Goal: Transaction & Acquisition: Obtain resource

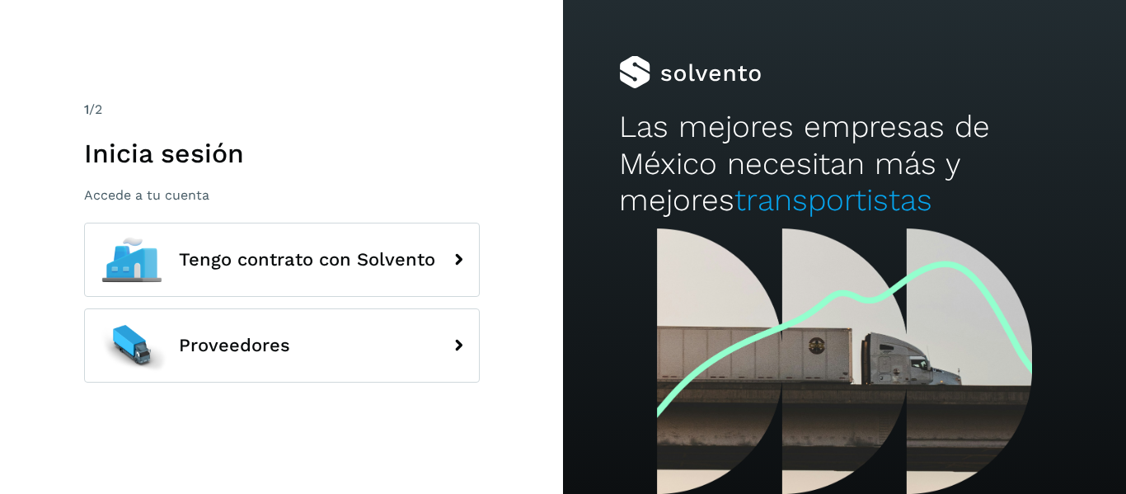
click at [171, 198] on p "Accede a tu cuenta" at bounding box center [282, 195] width 396 height 16
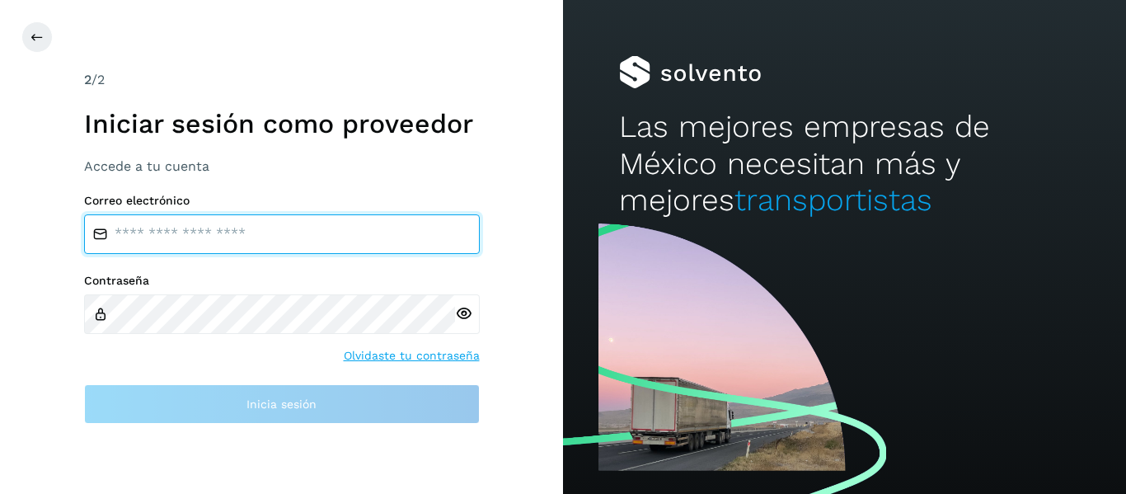
click at [223, 238] on input "email" at bounding box center [282, 234] width 396 height 40
click at [300, 237] on input "email" at bounding box center [282, 234] width 396 height 40
type input "**********"
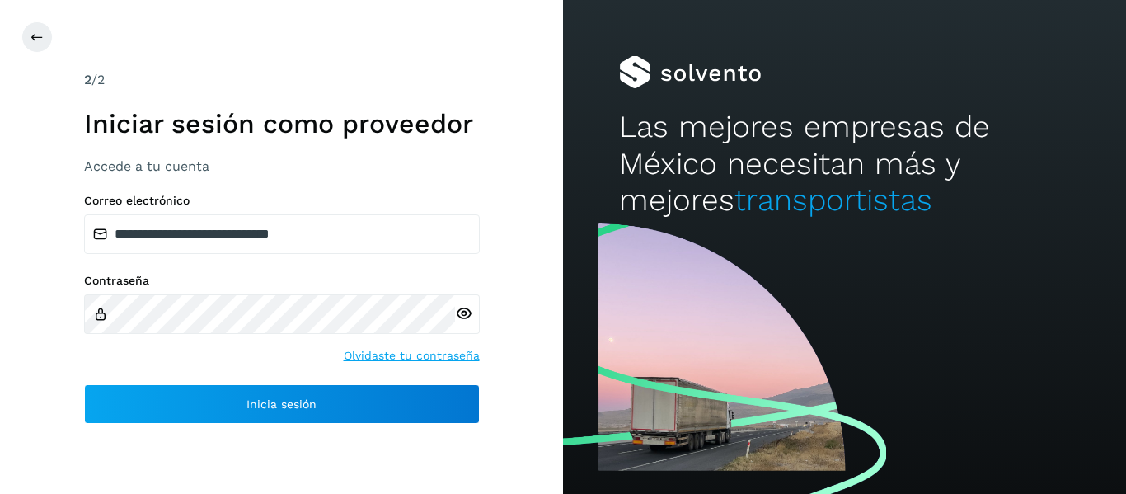
click at [462, 319] on icon at bounding box center [463, 313] width 17 height 17
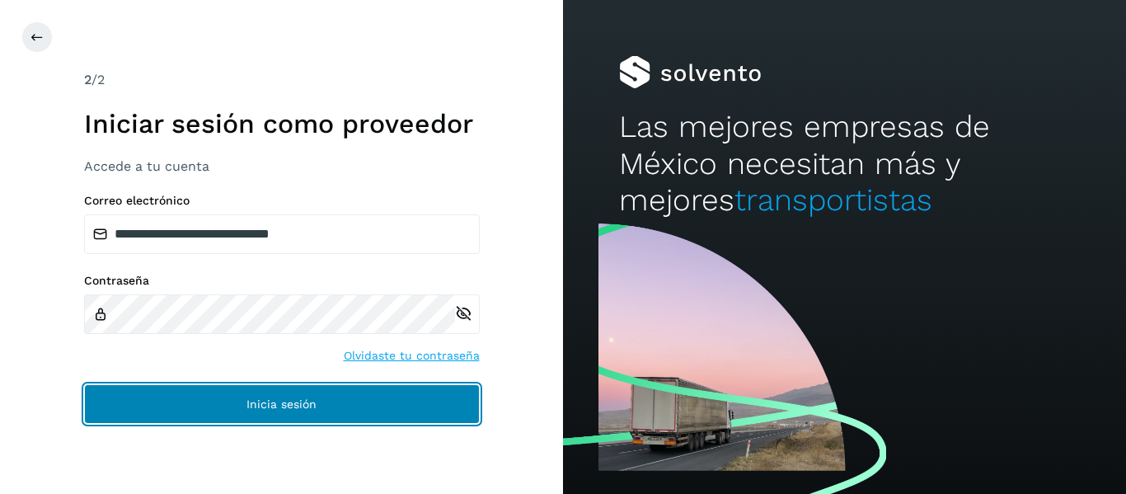
click at [237, 394] on button "Inicia sesión" at bounding box center [282, 404] width 396 height 40
click at [229, 410] on button "Inicia sesión" at bounding box center [282, 404] width 396 height 40
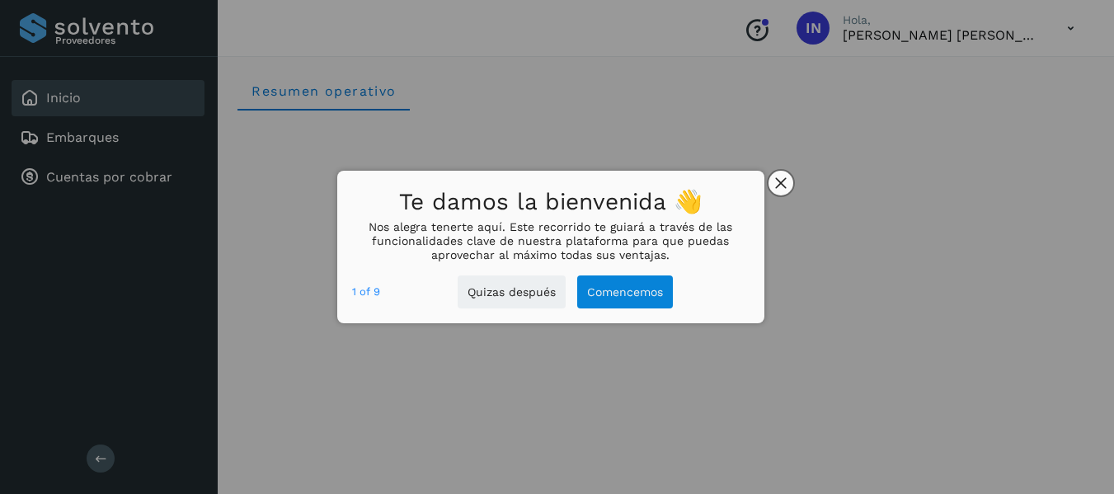
click at [786, 190] on button "close," at bounding box center [780, 183] width 25 height 25
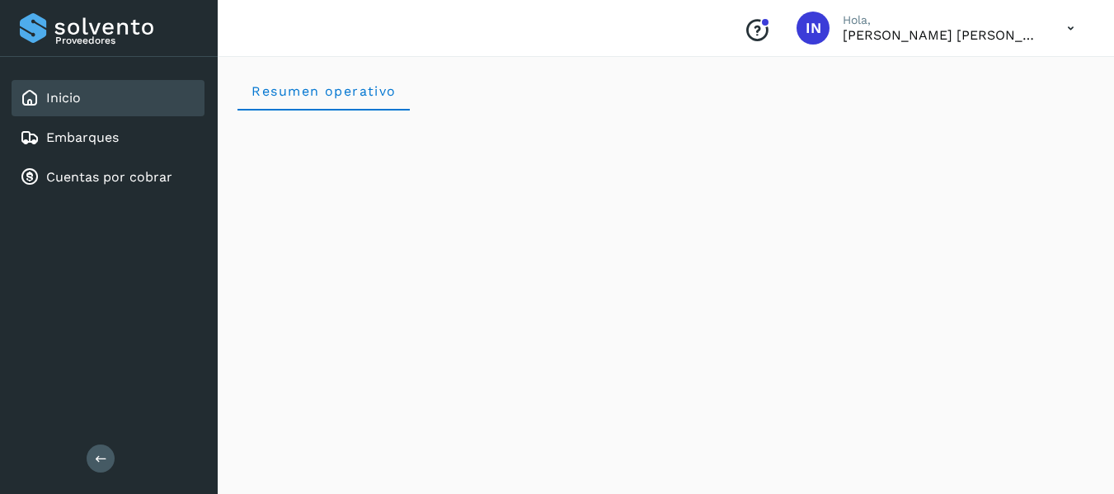
click at [95, 97] on div "Inicio" at bounding box center [108, 98] width 193 height 36
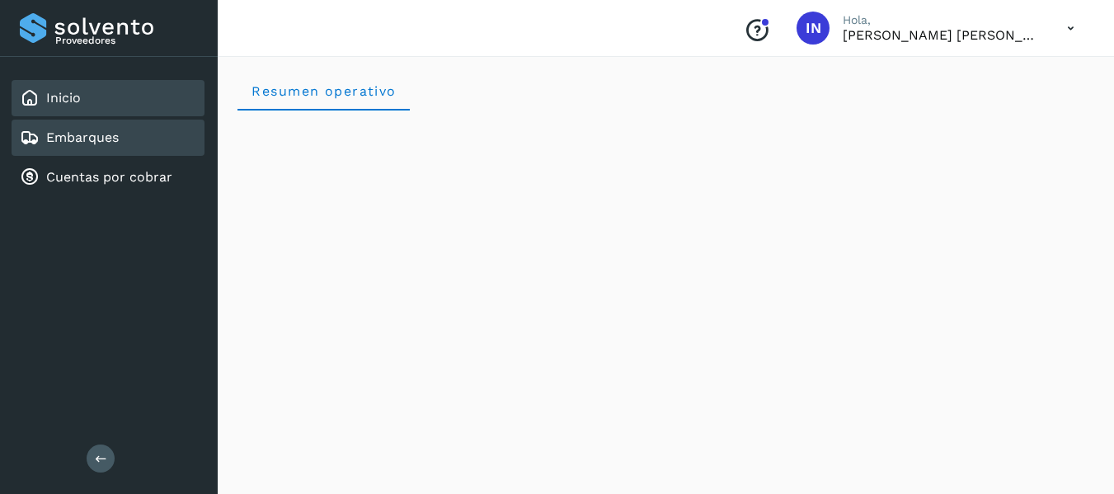
click at [89, 126] on div "Embarques" at bounding box center [108, 138] width 193 height 36
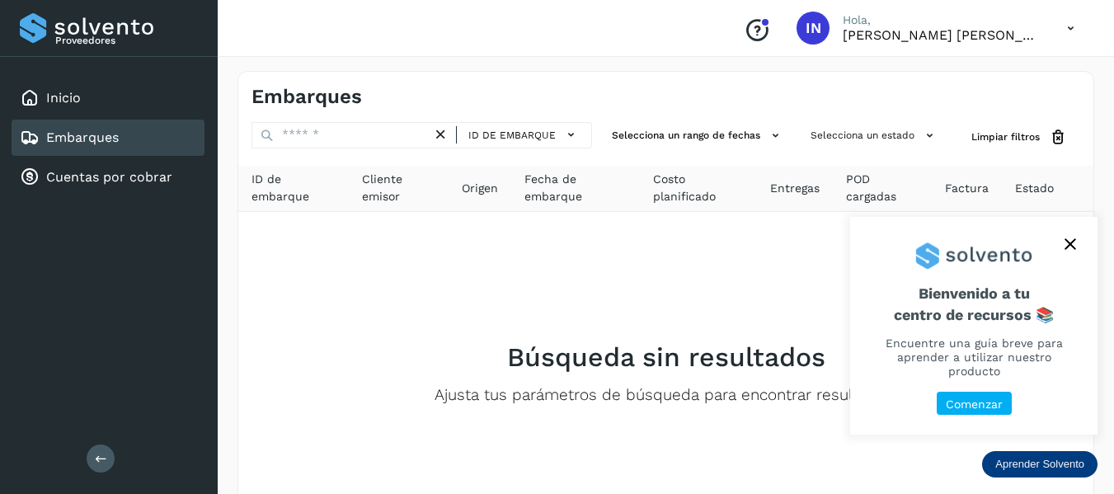
click at [1070, 250] on icon "close," at bounding box center [1070, 244] width 12 height 12
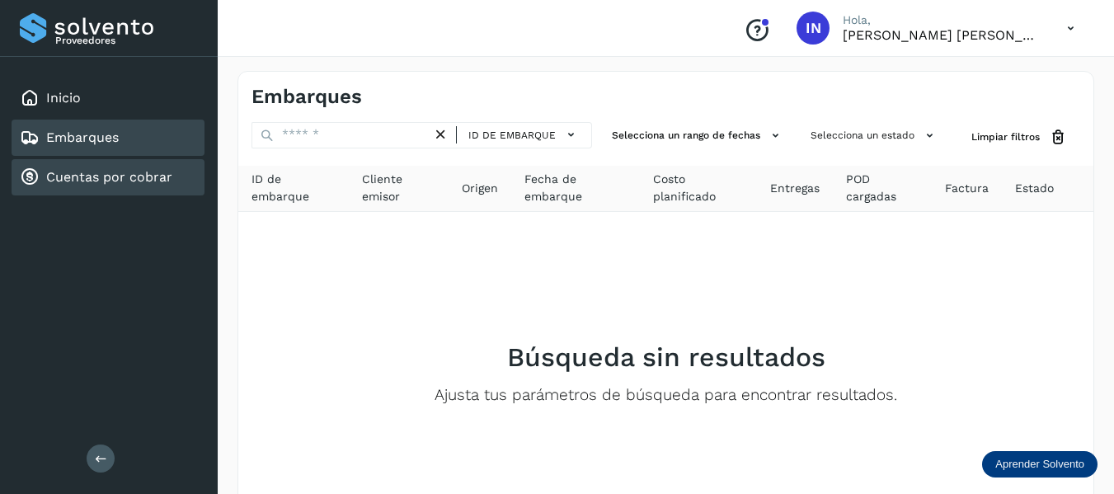
click at [100, 174] on link "Cuentas por cobrar" at bounding box center [109, 177] width 126 height 16
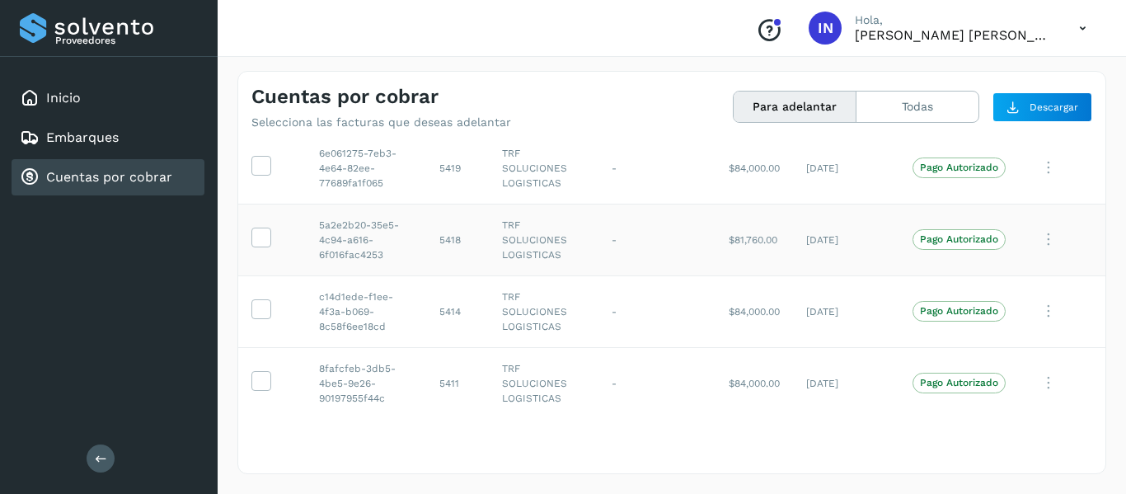
scroll to position [55, 0]
click at [260, 168] on icon at bounding box center [260, 165] width 17 height 17
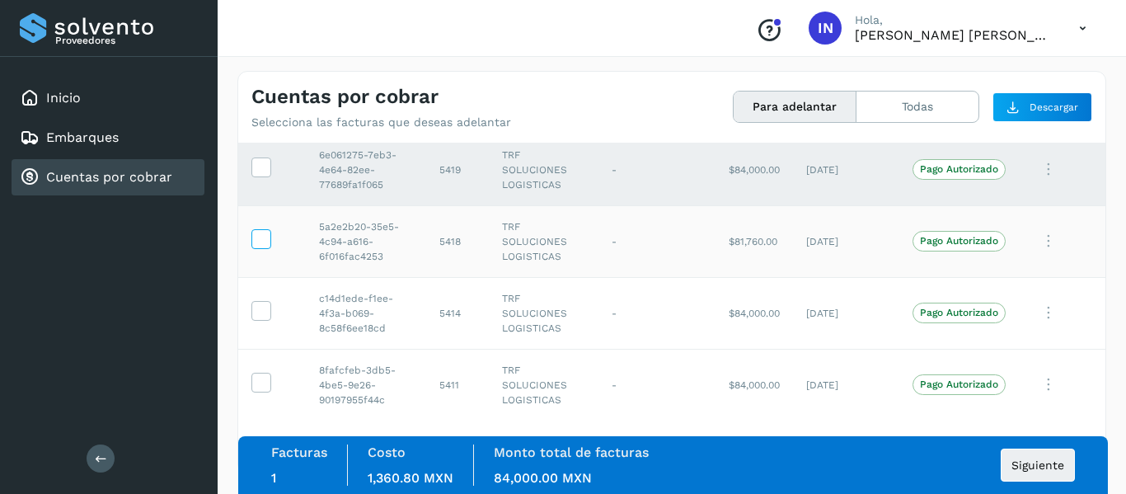
click at [255, 243] on icon at bounding box center [260, 237] width 17 height 17
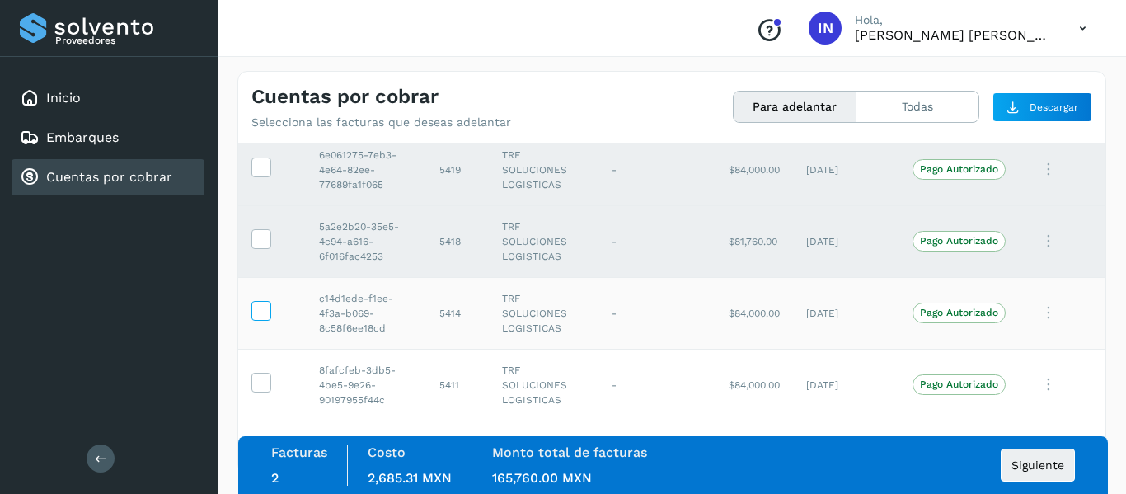
click at [257, 314] on icon at bounding box center [260, 309] width 17 height 17
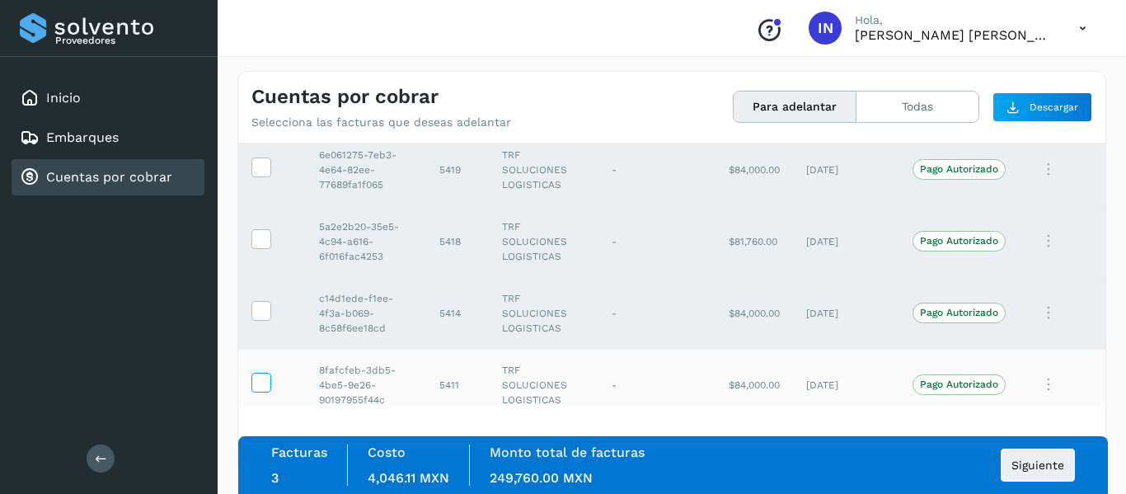
click at [264, 385] on icon at bounding box center [260, 381] width 17 height 17
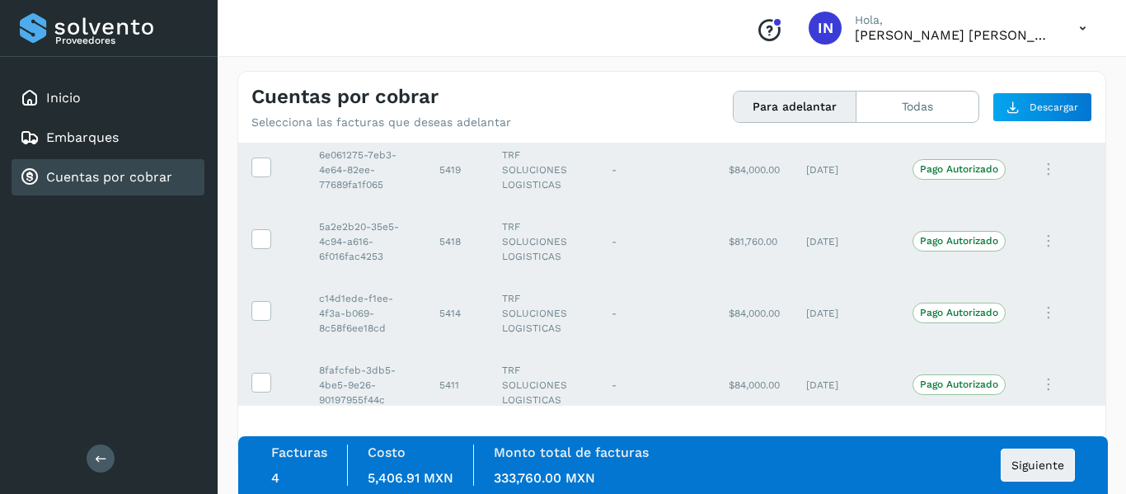
scroll to position [71, 0]
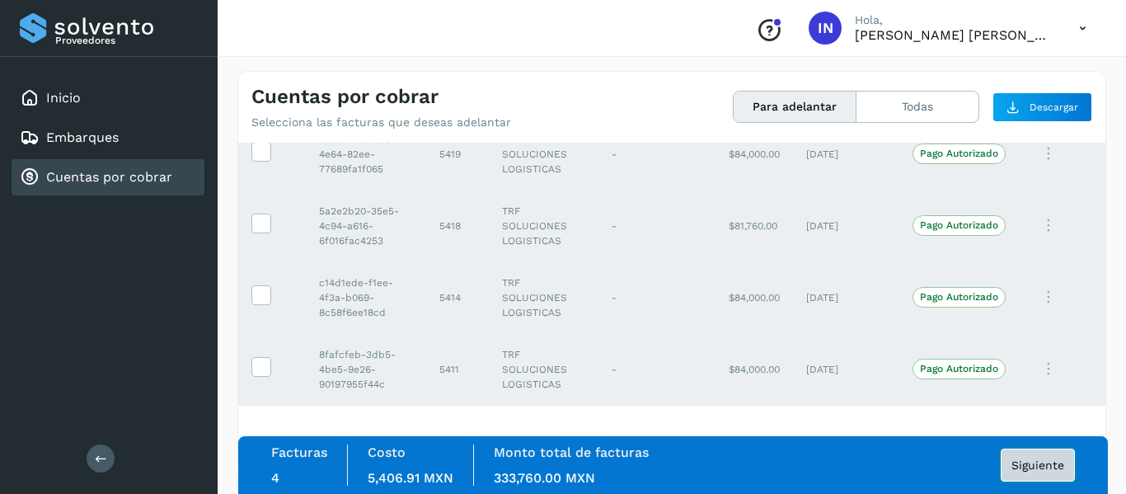
click at [1050, 470] on span "Siguiente" at bounding box center [1037, 465] width 53 height 12
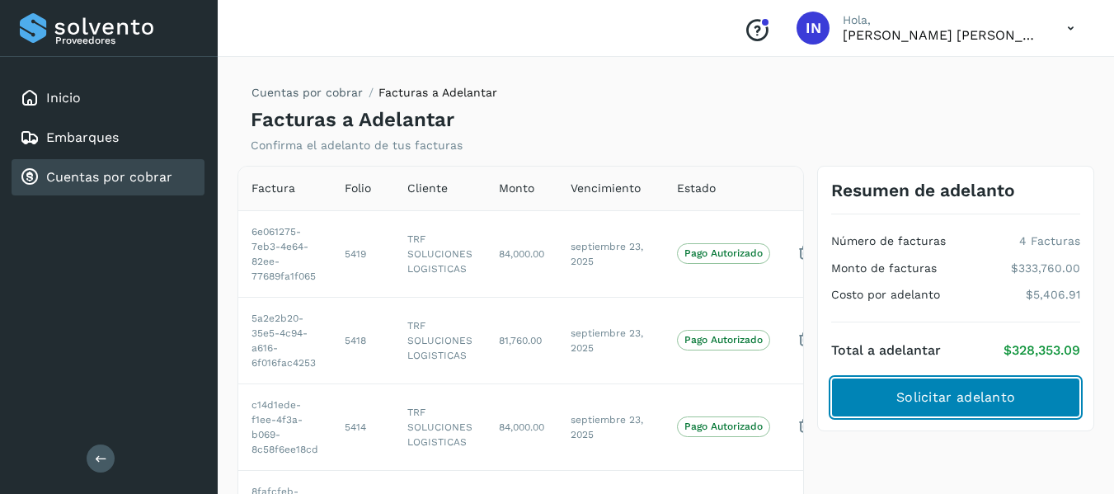
click at [933, 402] on span "Solicitar adelanto" at bounding box center [955, 397] width 119 height 18
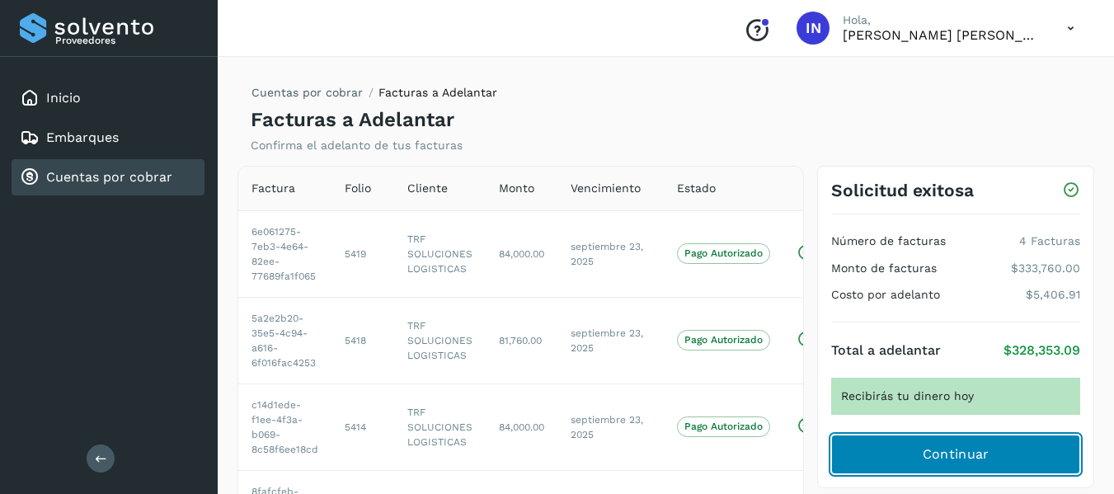
click at [982, 460] on span "Continuar" at bounding box center [955, 454] width 67 height 18
